Goal: Task Accomplishment & Management: Manage account settings

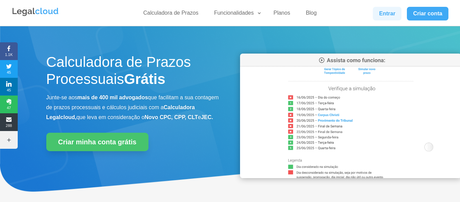
click at [381, 18] on link "Entrar" at bounding box center [387, 14] width 29 height 14
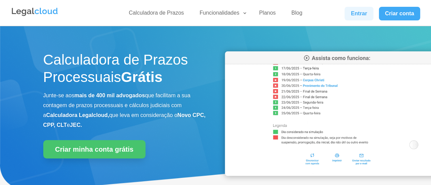
click at [352, 15] on link "Entrar" at bounding box center [358, 14] width 29 height 14
